Goal: Navigation & Orientation: Find specific page/section

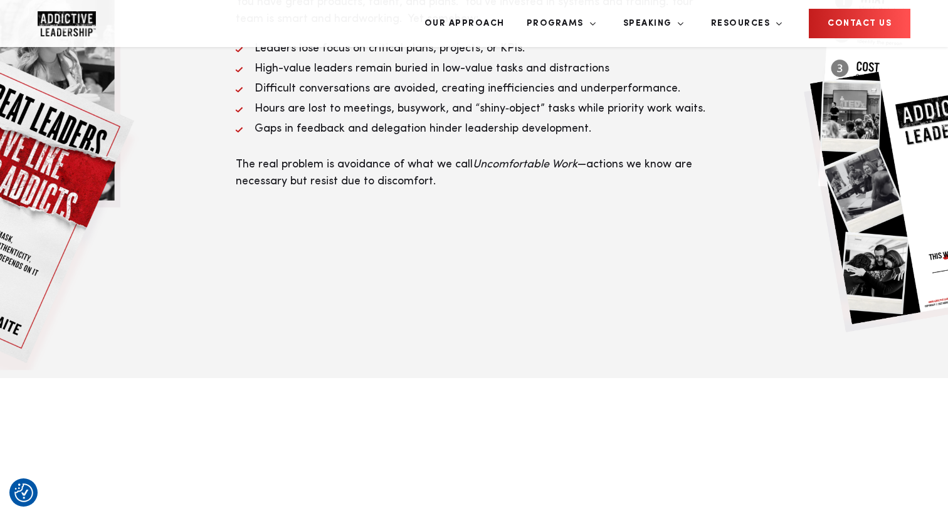
scroll to position [613, 0]
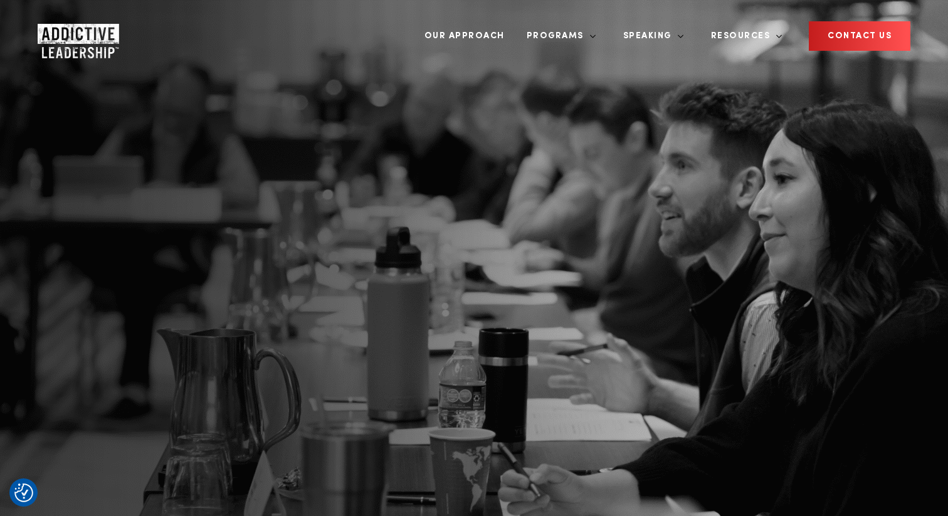
click at [71, 28] on img "Company Logo" at bounding box center [67, 36] width 58 height 25
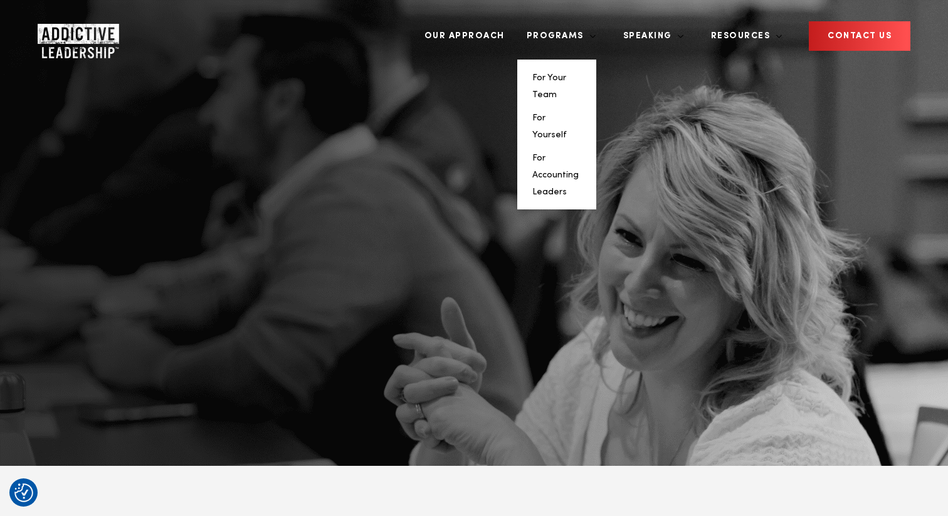
click at [581, 69] on li "For Your Team" at bounding box center [557, 86] width 49 height 34
click at [566, 73] on link "For Your Team" at bounding box center [550, 86] width 34 height 26
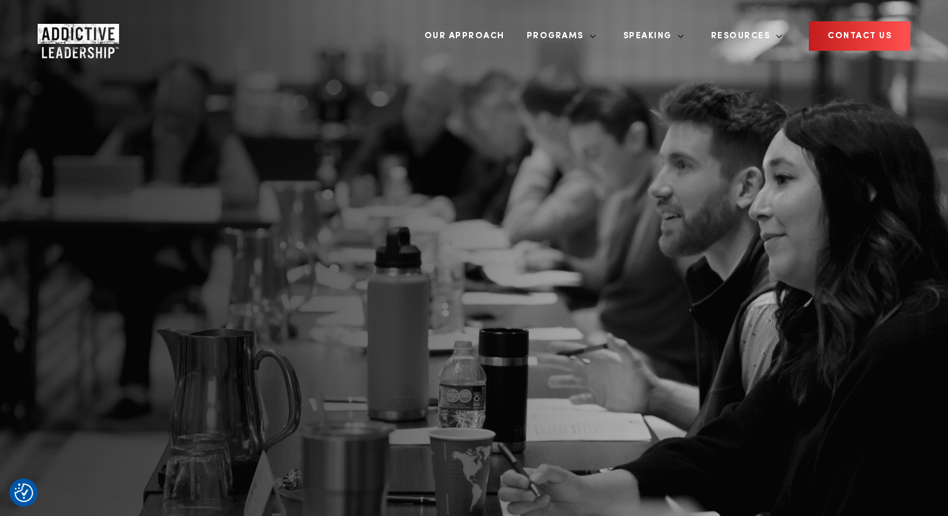
click at [77, 26] on img "Company Logo" at bounding box center [67, 36] width 58 height 25
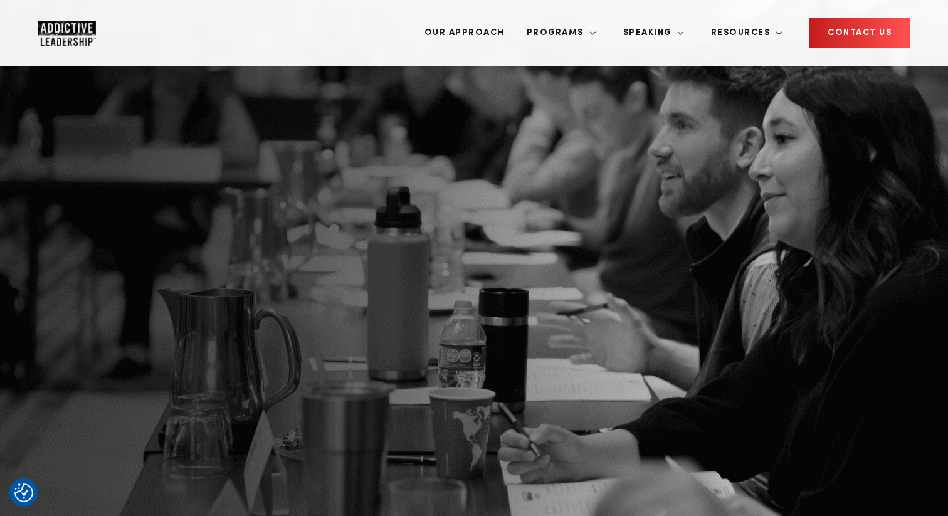
scroll to position [46, 0]
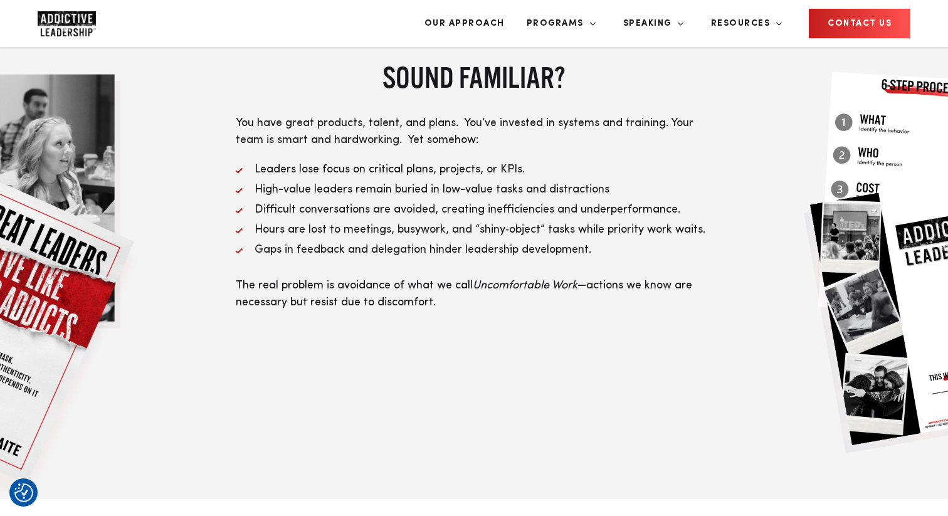
scroll to position [501, 0]
